Goal: Task Accomplishment & Management: Manage account settings

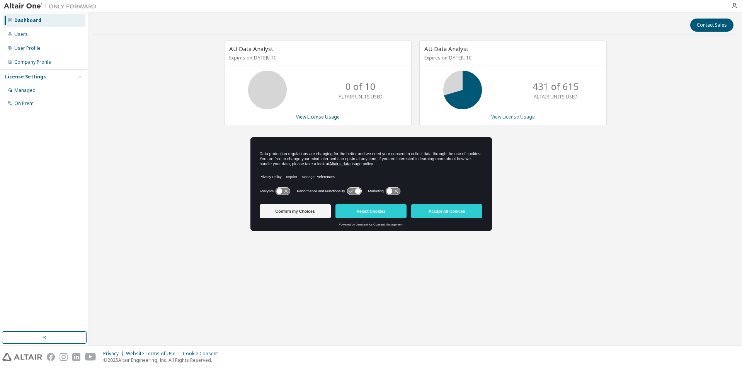
click at [512, 118] on link "View License Usage" at bounding box center [513, 117] width 44 height 7
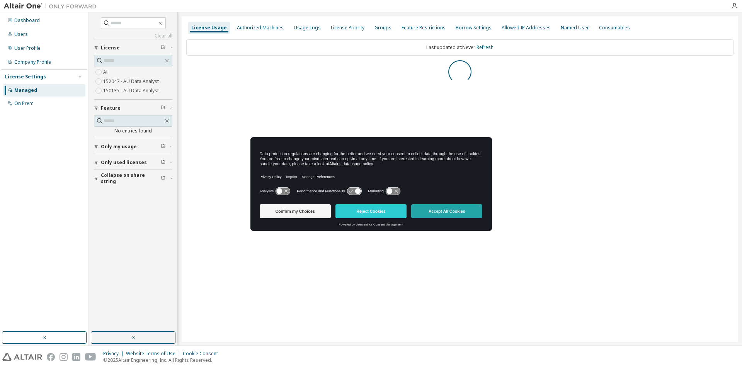
click at [445, 207] on button "Accept All Cookies" at bounding box center [446, 211] width 71 height 14
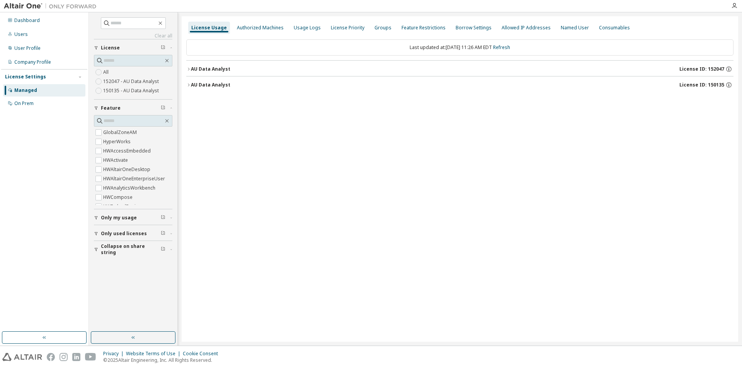
click at [234, 80] on button "AU Data Analyst License ID: 150135" at bounding box center [459, 84] width 547 height 17
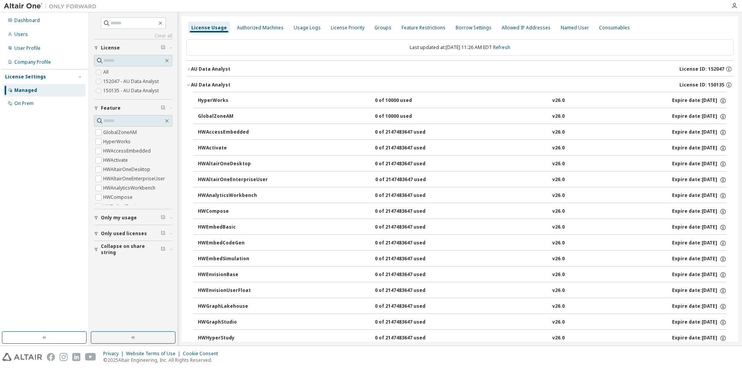
click at [246, 72] on div "AU Data Analyst License ID: 152047" at bounding box center [462, 69] width 542 height 7
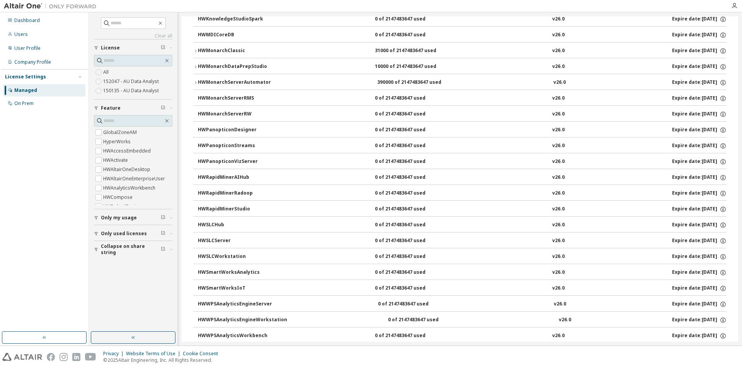
scroll to position [373, 0]
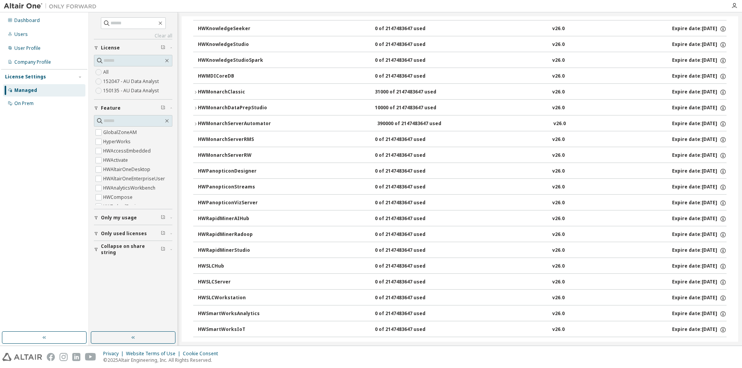
click at [194, 123] on icon "button" at bounding box center [195, 124] width 5 height 5
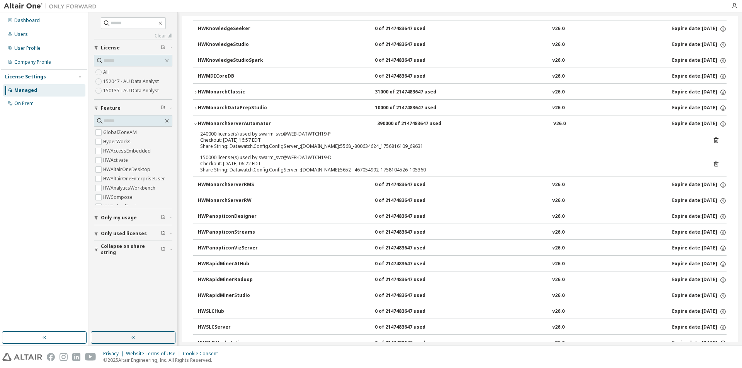
click at [194, 110] on icon "button" at bounding box center [195, 108] width 5 height 5
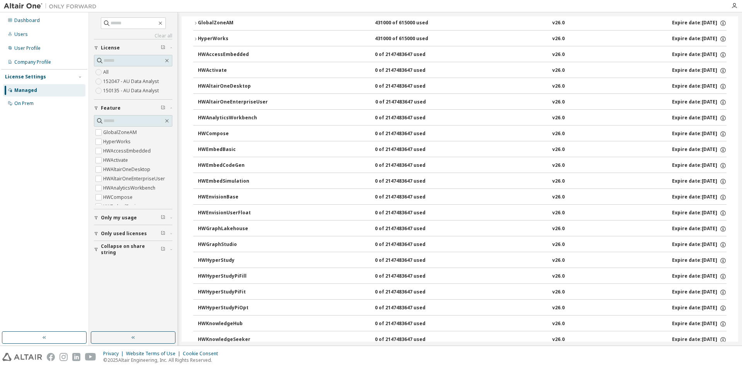
scroll to position [0, 0]
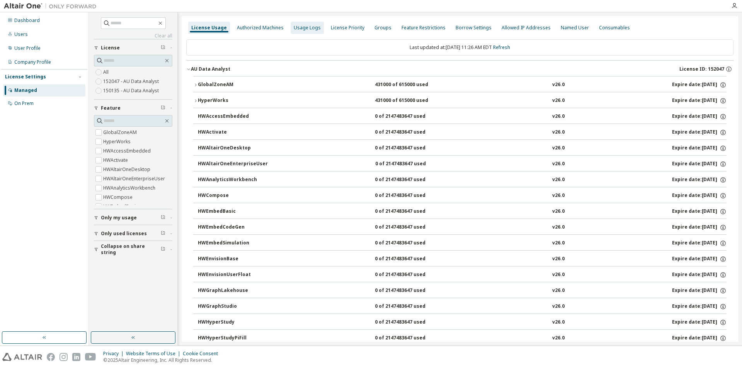
click at [312, 26] on div "Usage Logs" at bounding box center [307, 28] width 27 height 6
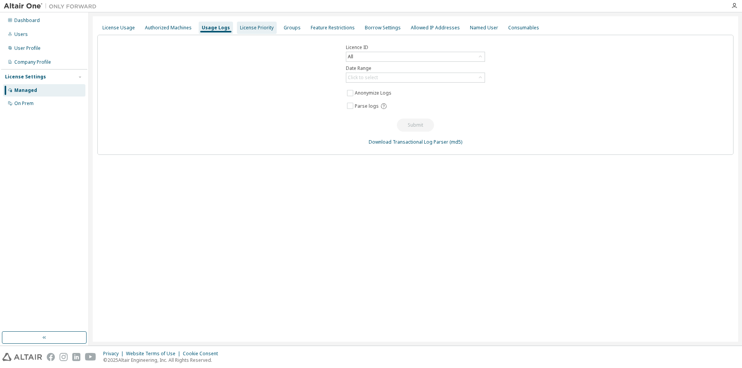
click at [255, 27] on div "License Priority" at bounding box center [257, 28] width 34 height 6
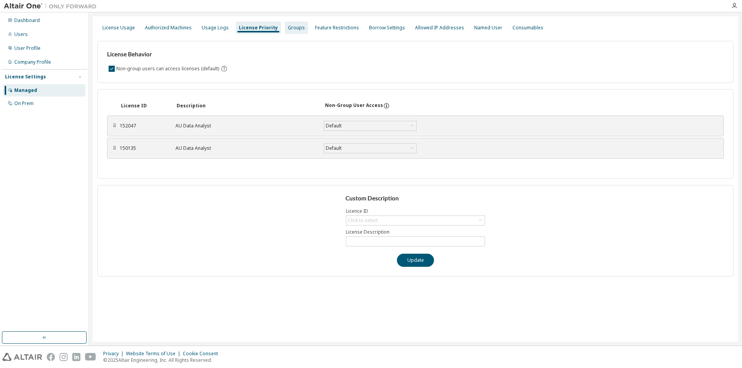
click at [288, 29] on div "Groups" at bounding box center [296, 28] width 17 height 6
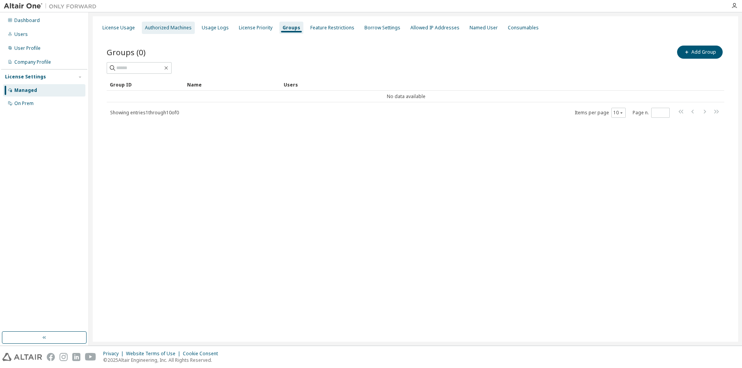
click at [176, 28] on div "Authorized Machines" at bounding box center [168, 28] width 47 height 6
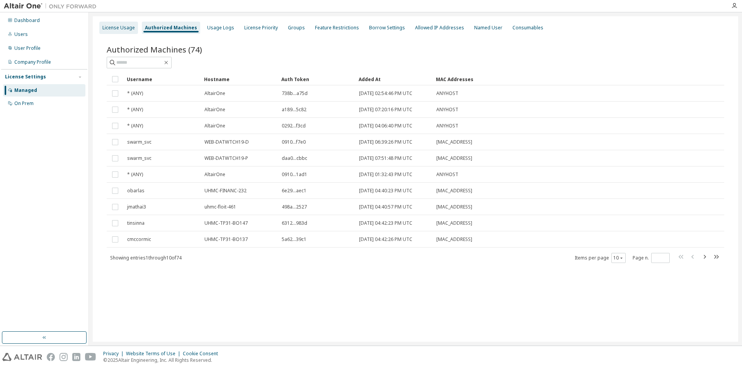
click at [124, 27] on div "License Usage" at bounding box center [118, 28] width 32 height 6
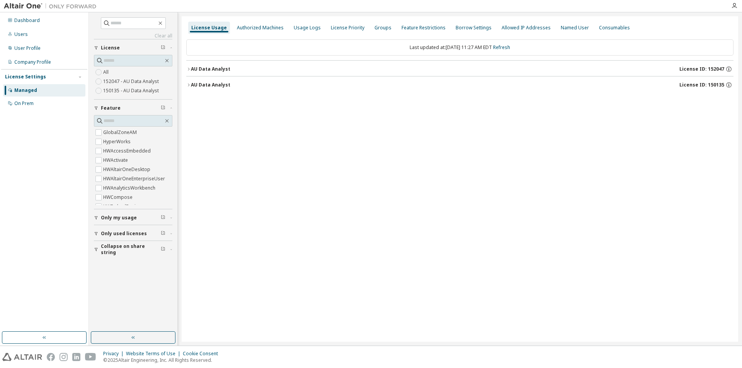
click at [240, 85] on div "AU Data Analyst License ID: 150135" at bounding box center [462, 84] width 542 height 7
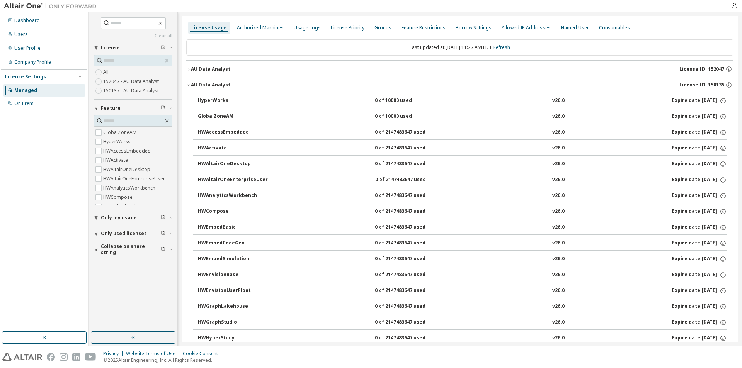
click at [188, 67] on icon "button" at bounding box center [188, 69] width 5 height 5
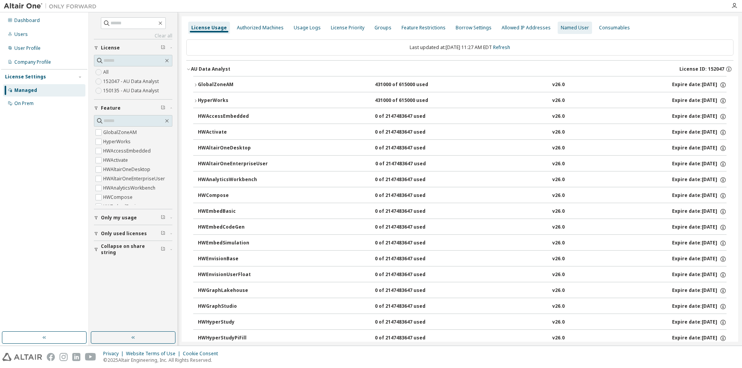
click at [557, 22] on div "Named User" at bounding box center [574, 28] width 34 height 12
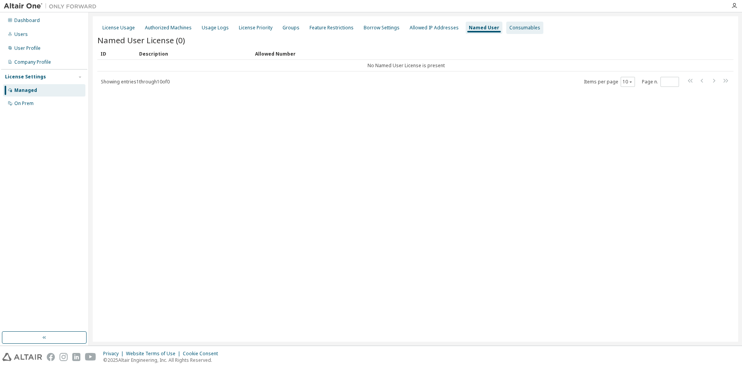
click at [509, 30] on div "Consumables" at bounding box center [524, 28] width 31 height 6
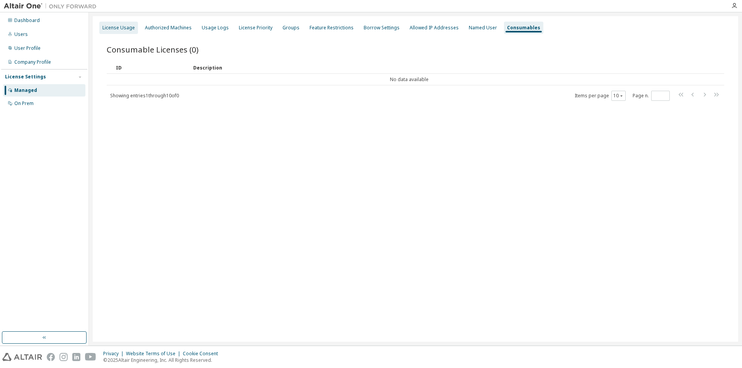
click at [122, 29] on div "License Usage" at bounding box center [118, 28] width 32 height 6
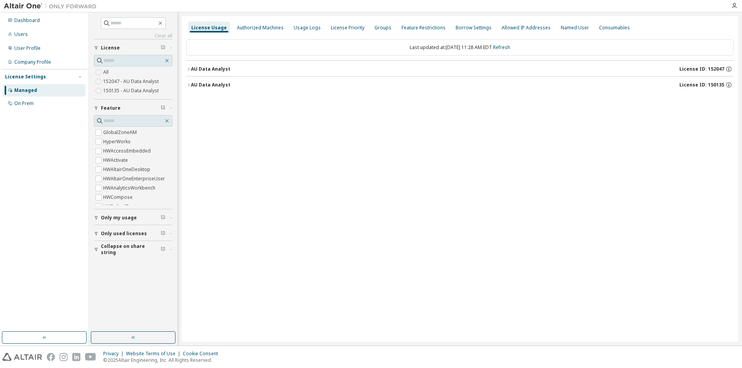
click at [221, 88] on button "AU Data Analyst License ID: 150135" at bounding box center [459, 84] width 547 height 17
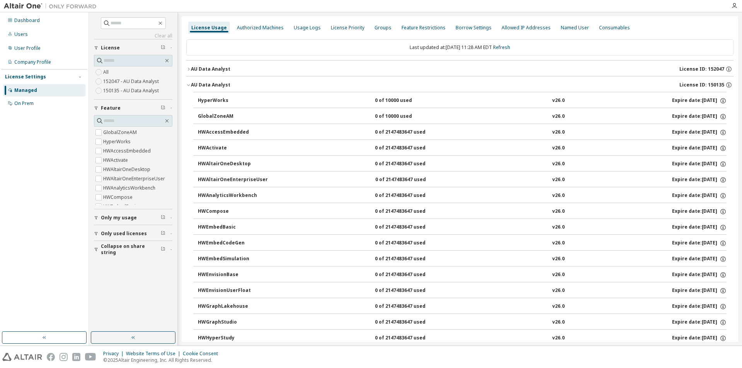
click at [196, 68] on div "AU Data Analyst" at bounding box center [210, 69] width 39 height 6
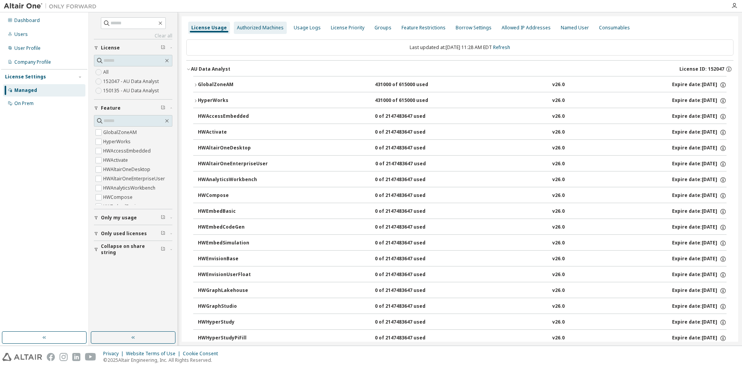
click at [253, 24] on div "Authorized Machines" at bounding box center [260, 28] width 53 height 12
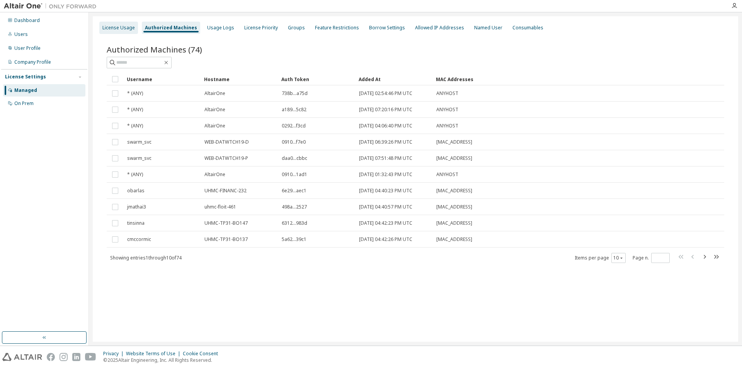
click at [117, 22] on div "License Usage" at bounding box center [118, 28] width 39 height 12
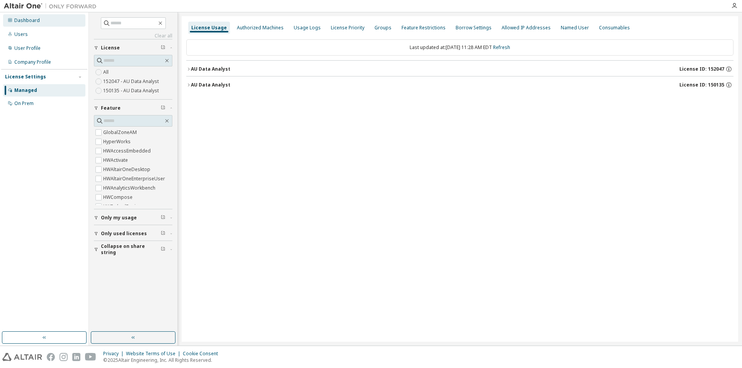
click at [44, 17] on div "Dashboard" at bounding box center [44, 20] width 82 height 12
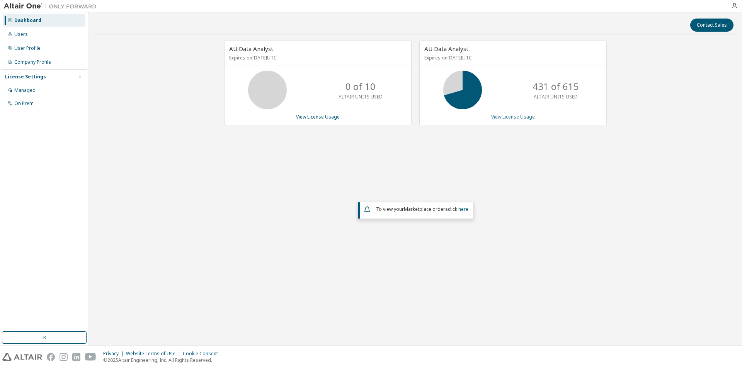
click at [521, 117] on link "View License Usage" at bounding box center [513, 117] width 44 height 7
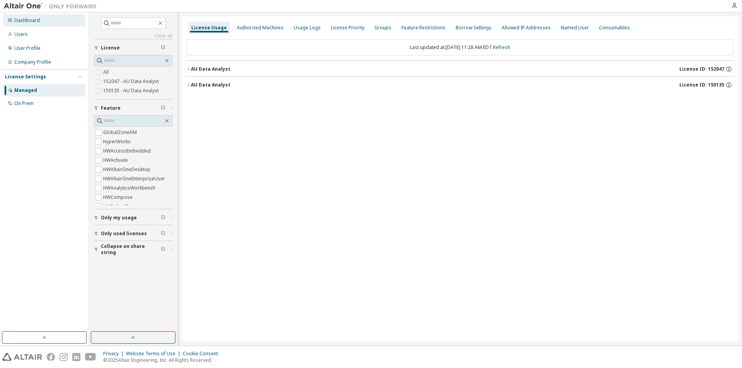
click at [36, 23] on div "Dashboard" at bounding box center [26, 20] width 25 height 6
